Goal: Find specific page/section

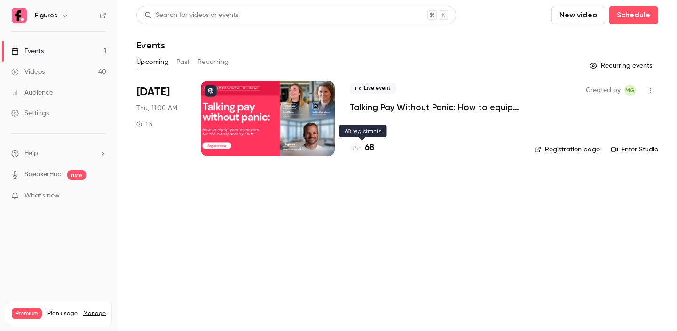
click at [372, 145] on h4 "68" at bounding box center [369, 147] width 9 height 13
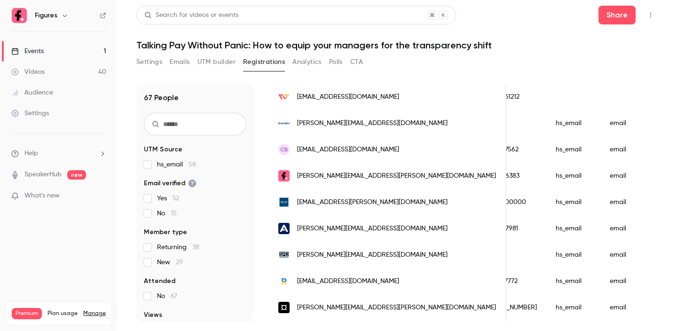
scroll to position [888, 0]
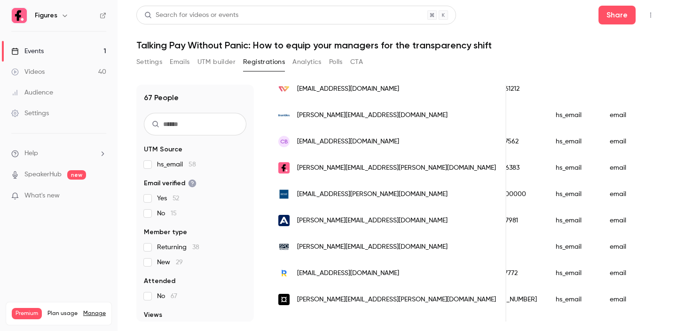
click at [50, 56] on link "Events 1" at bounding box center [58, 51] width 117 height 21
